Goal: Task Accomplishment & Management: Manage account settings

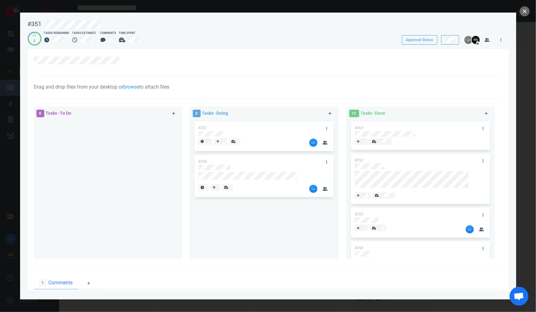
click at [235, 141] on div at bounding box center [235, 141] width 6 height 5
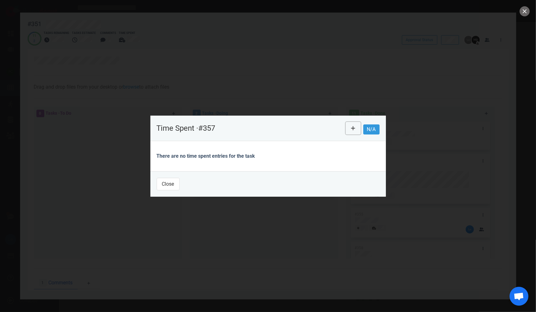
click at [341, 129] on icon at bounding box center [353, 128] width 4 height 5
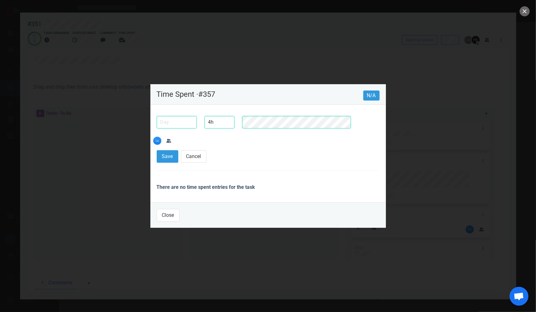
type input "4h"
click at [168, 129] on input "text" at bounding box center [177, 122] width 40 height 13
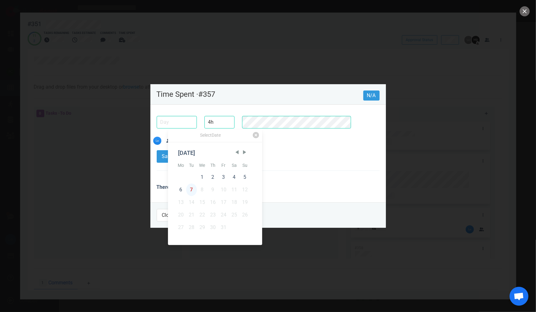
click at [192, 190] on div "7" at bounding box center [191, 190] width 11 height 13
type input "[DATE]"
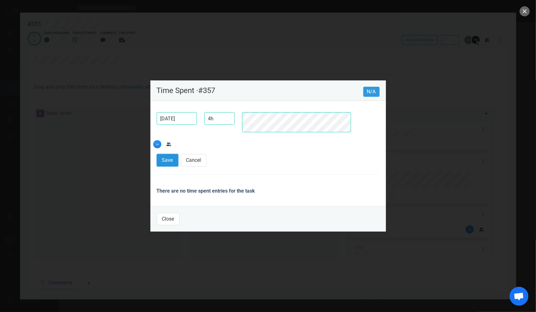
click at [158, 154] on button "Save" at bounding box center [168, 160] width 22 height 13
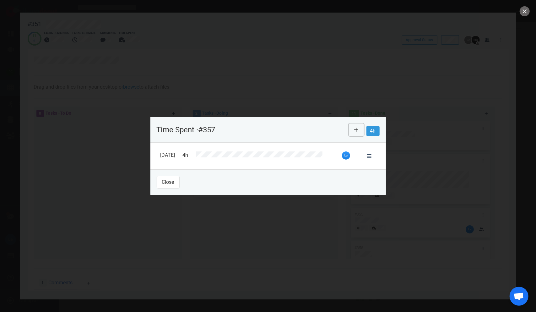
click at [341, 129] on button at bounding box center [356, 130] width 15 height 13
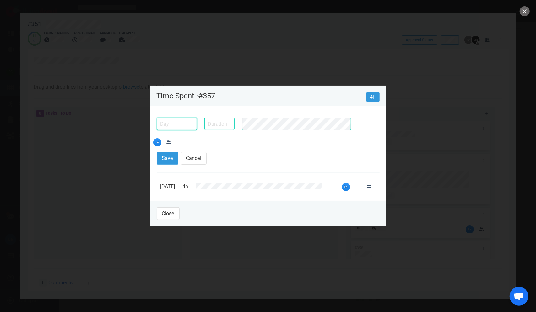
click at [175, 130] on input "text" at bounding box center [177, 124] width 40 height 13
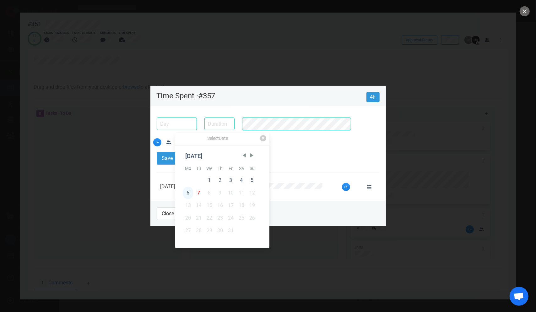
click at [188, 193] on div "6" at bounding box center [188, 193] width 11 height 13
type input "[DATE]"
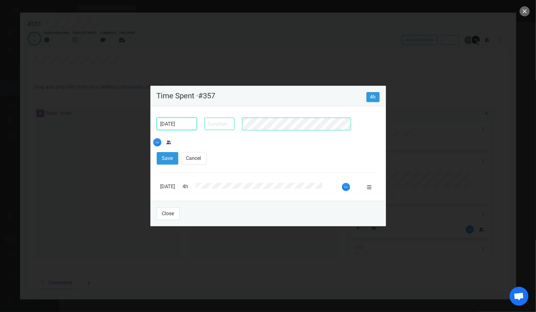
click at [180, 130] on input "[DATE]" at bounding box center [177, 124] width 40 height 13
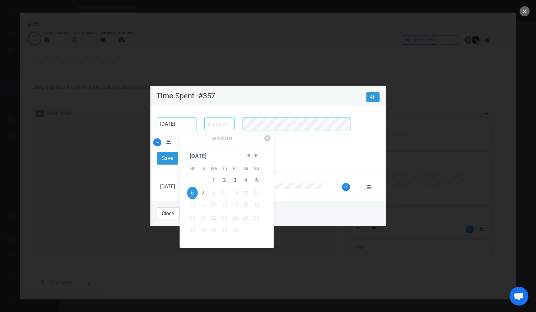
click at [275, 134] on div at bounding box center [309, 124] width 141 height 20
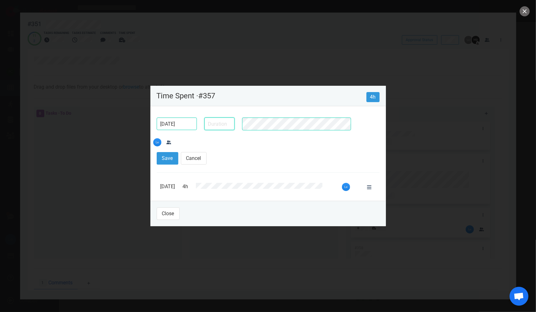
click at [231, 130] on input "text" at bounding box center [220, 124] width 30 height 13
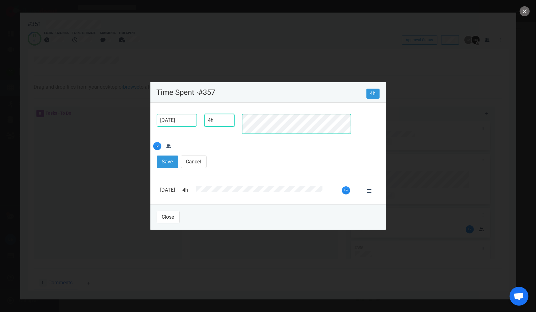
click at [210, 127] on input "4h" at bounding box center [220, 120] width 30 height 13
type input "8h"
click at [157, 156] on button "Save" at bounding box center [168, 162] width 22 height 13
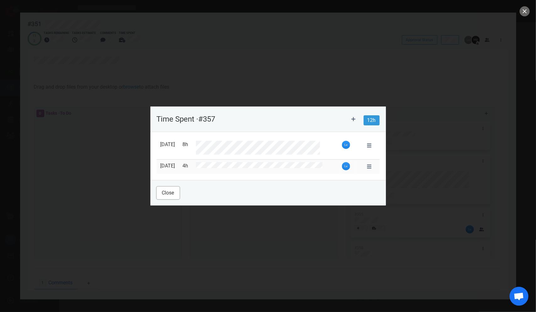
click at [168, 197] on button "Close" at bounding box center [168, 193] width 23 height 13
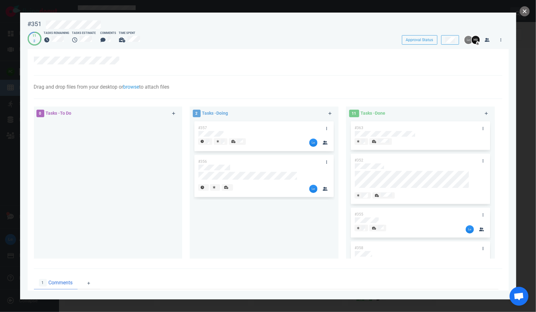
drag, startPoint x: 522, startPoint y: 13, endPoint x: 512, endPoint y: 8, distance: 11.2
click at [341, 12] on button "close" at bounding box center [525, 11] width 10 height 10
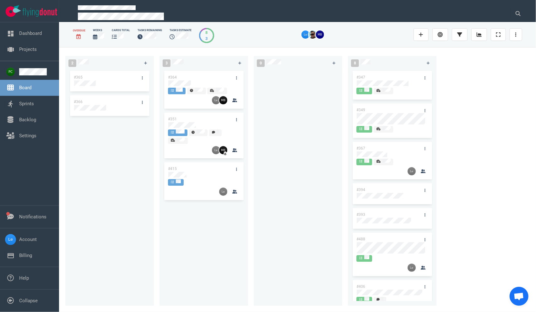
click at [188, 78] on div "#364" at bounding box center [197, 77] width 67 height 13
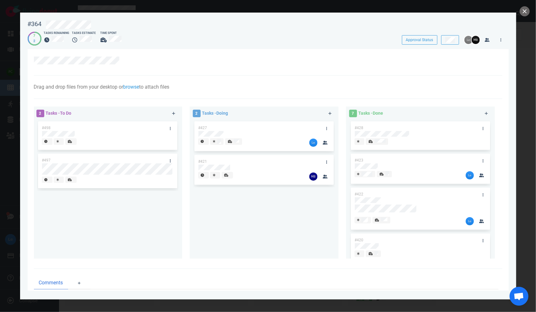
click at [109, 129] on div "#498" at bounding box center [102, 127] width 128 height 13
